Goal: Information Seeking & Learning: Check status

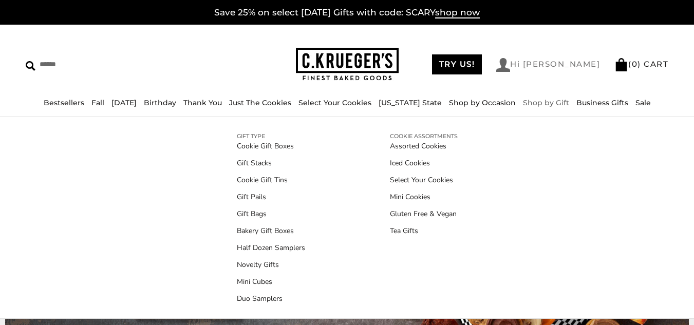
click at [576, 61] on link "Hi [PERSON_NAME]" at bounding box center [548, 65] width 104 height 14
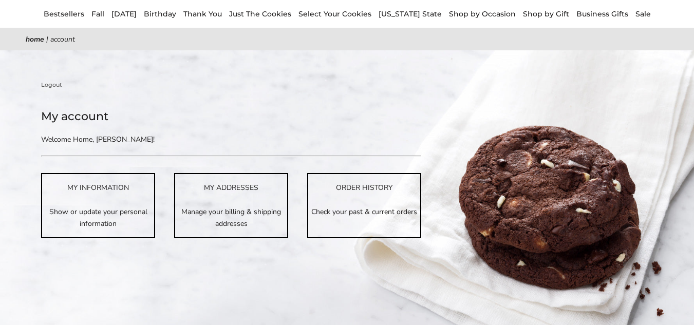
scroll to position [103, 0]
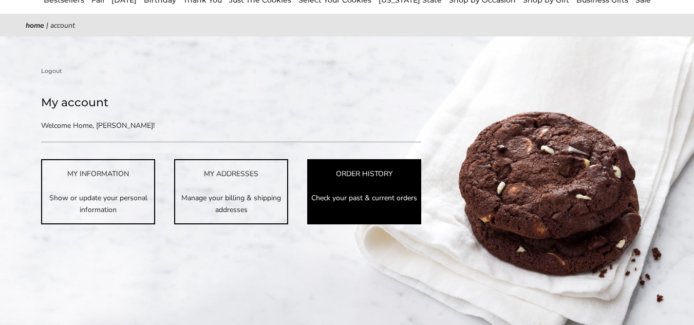
click at [352, 204] on link "ORDER HISTORY Check your past & current orders" at bounding box center [364, 191] width 114 height 65
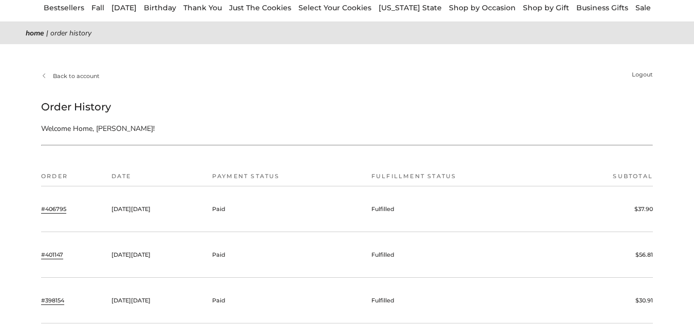
scroll to position [103, 0]
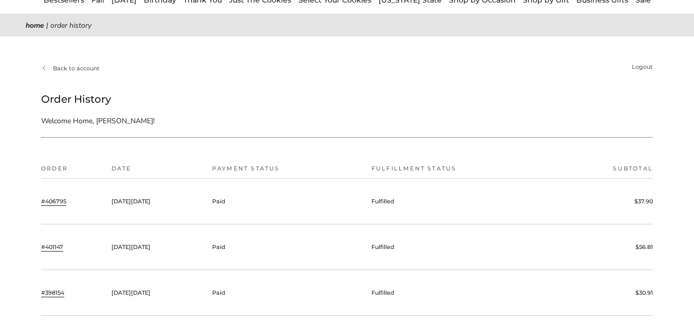
click at [50, 198] on link "#406795" at bounding box center [53, 201] width 25 height 9
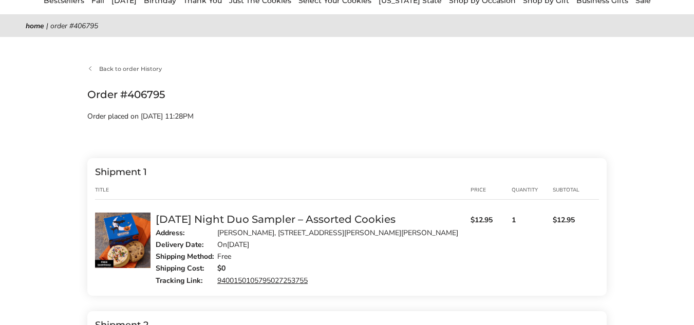
scroll to position [103, 0]
click at [272, 277] on link "9400150105795027253755" at bounding box center [262, 280] width 90 height 10
